Goal: Communication & Community: Answer question/provide support

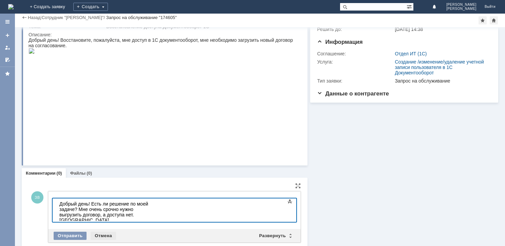
scroll to position [39, 0]
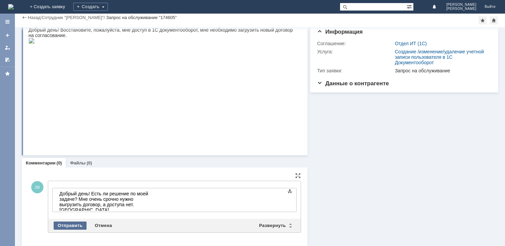
click at [69, 224] on div "Отправить" at bounding box center [70, 225] width 33 height 8
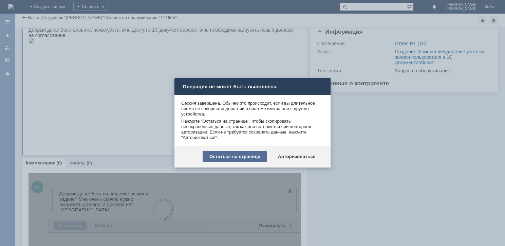
click at [255, 158] on div "Остаться на странице" at bounding box center [235, 156] width 64 height 11
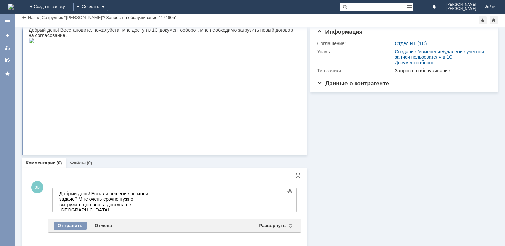
click at [122, 212] on div at bounding box center [107, 214] width 96 height 5
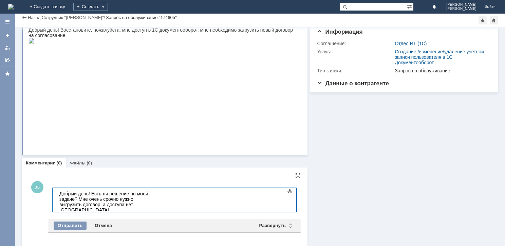
click at [122, 212] on div at bounding box center [107, 214] width 96 height 5
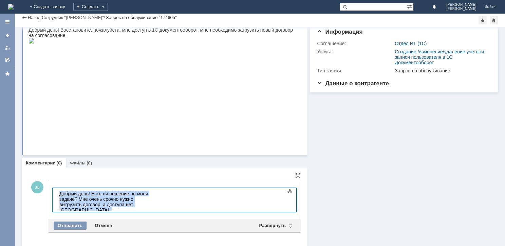
drag, startPoint x: 122, startPoint y: 204, endPoint x: 119, endPoint y: 201, distance: 4.1
click at [121, 212] on div at bounding box center [107, 214] width 96 height 5
click at [119, 201] on div "Добрый день! Есть ли решение по моей задаче? Мне очень срочно нужно выгрузить д…" at bounding box center [107, 202] width 96 height 22
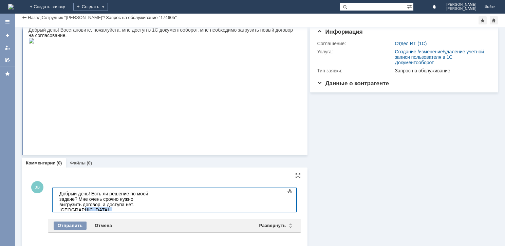
click at [119, 201] on div "Добрый день! Есть ли решение по моей задаче? Мне очень срочно нужно выгрузить д…" at bounding box center [107, 202] width 96 height 22
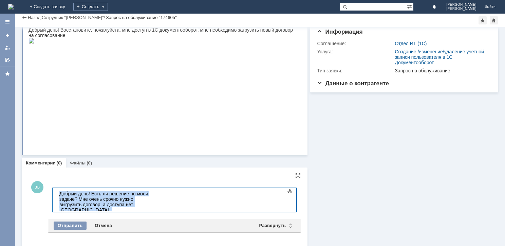
click at [119, 201] on div "Добрый день! Есть ли решение по моей задаче? Мне очень срочно нужно выгрузить д…" at bounding box center [107, 202] width 96 height 22
copy div "Добрый день! Есть ли решение по моей задаче? Мне очень срочно нужно выгрузить д…"
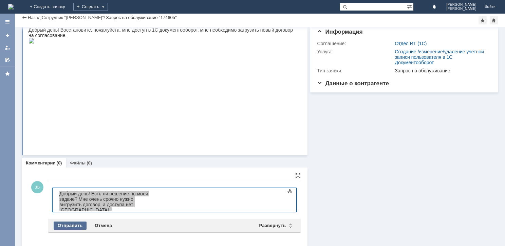
click at [76, 226] on div "Отправить" at bounding box center [70, 225] width 33 height 8
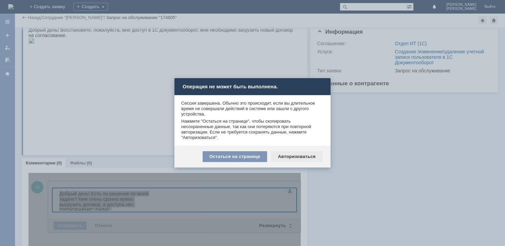
click at [296, 156] on div "Авторизоваться" at bounding box center [296, 156] width 51 height 11
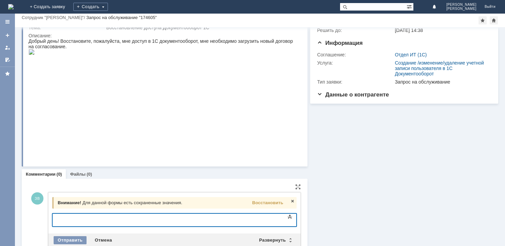
scroll to position [39, 0]
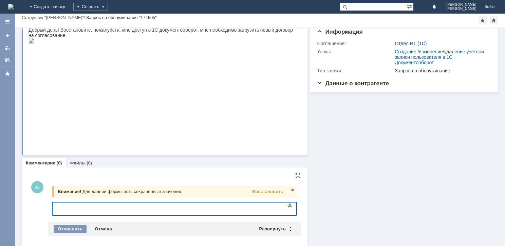
click at [119, 209] on div at bounding box center [107, 207] width 96 height 5
click at [263, 192] on span "Восстановить" at bounding box center [267, 191] width 31 height 5
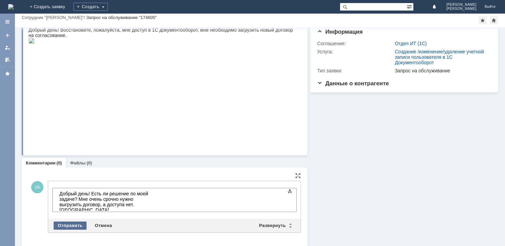
click at [79, 224] on div "Отправить" at bounding box center [70, 225] width 33 height 8
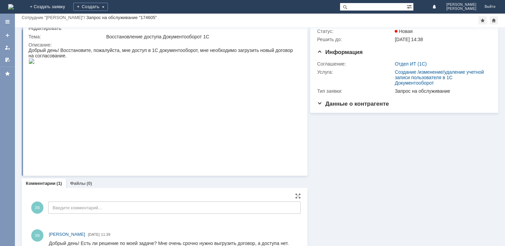
scroll to position [0, 0]
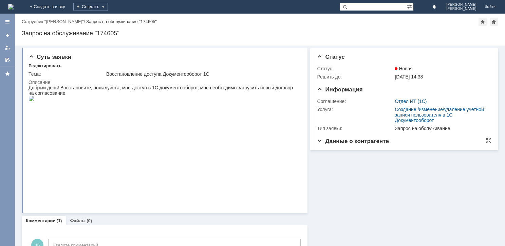
click at [324, 138] on span "Данные о контрагенте" at bounding box center [353, 141] width 72 height 6
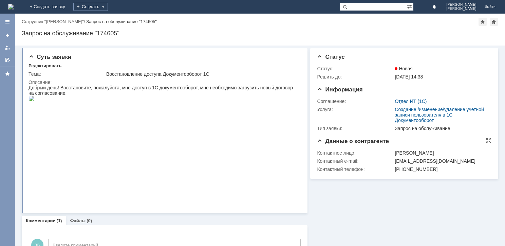
click at [324, 138] on span "Данные о контрагенте" at bounding box center [353, 141] width 72 height 6
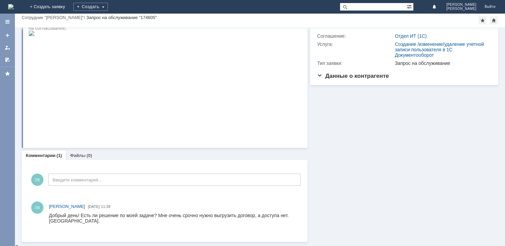
scroll to position [46, 0]
